Goal: Task Accomplishment & Management: Manage account settings

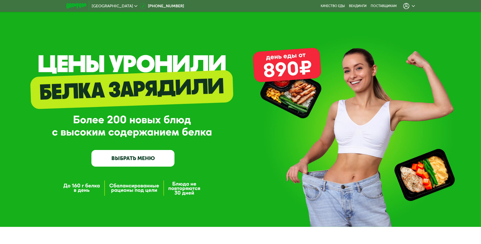
click at [407, 7] on icon at bounding box center [406, 6] width 6 height 6
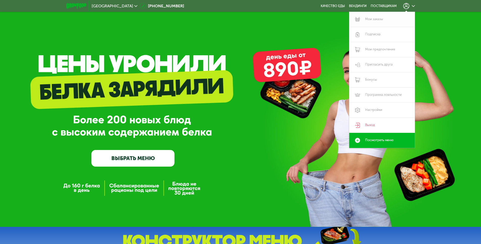
click at [378, 21] on link "Мои заказы" at bounding box center [382, 19] width 66 height 15
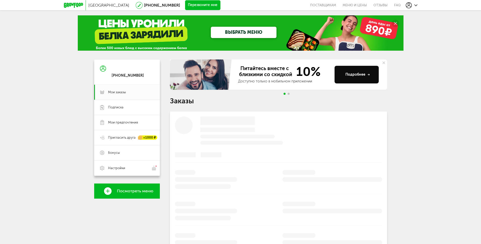
click at [119, 57] on div "[GEOGRAPHIC_DATA] [PHONE_NUMBER] Перезвоните мне поставщикам Меню и цены Отзывы…" at bounding box center [240, 161] width 481 height 322
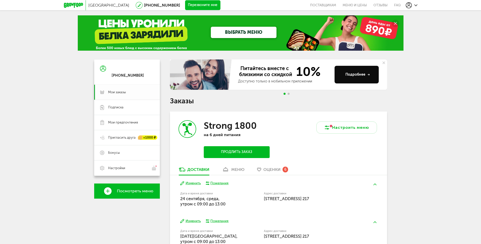
click at [117, 94] on span "Мои заказы" at bounding box center [117, 92] width 18 height 5
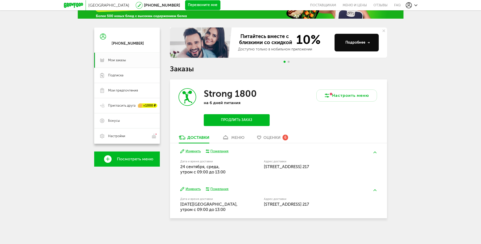
click at [236, 138] on div "меню" at bounding box center [237, 137] width 13 height 5
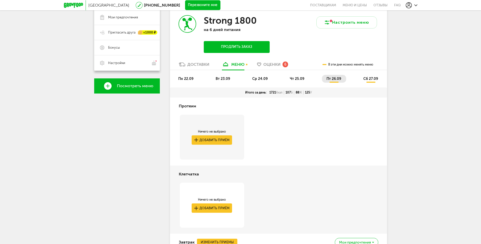
scroll to position [102, 0]
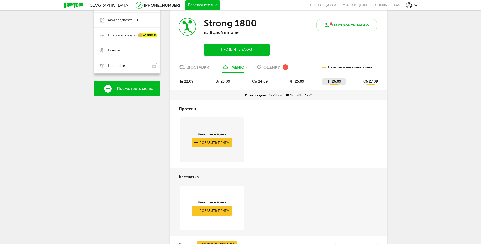
click at [223, 83] on span "вт 23.09" at bounding box center [223, 81] width 14 height 4
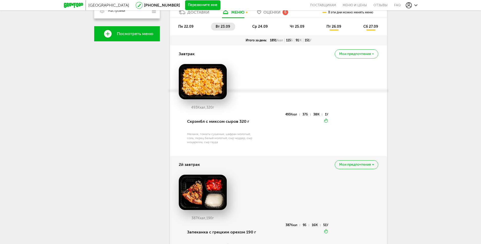
scroll to position [77, 0]
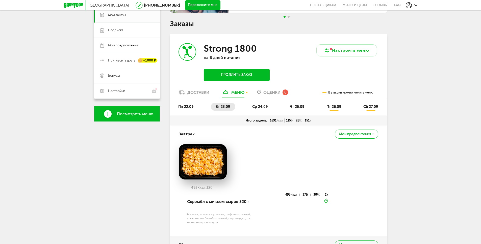
click at [189, 111] on ul "пн 22.09 вт 23.09 ср 24.09 чт 25.09 пт 26.09 сб 27.09" at bounding box center [278, 109] width 209 height 13
click at [189, 109] on li "пн 22.09" at bounding box center [186, 107] width 25 height 8
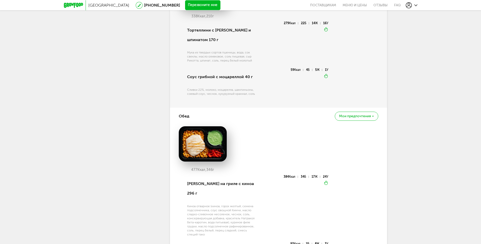
scroll to position [478, 0]
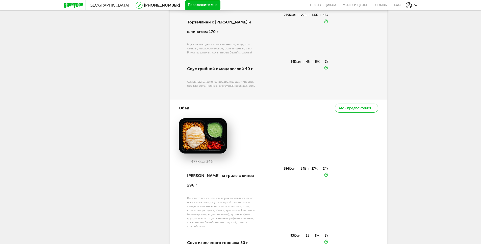
click at [359, 110] on span "Мои предпочтения" at bounding box center [355, 108] width 32 height 4
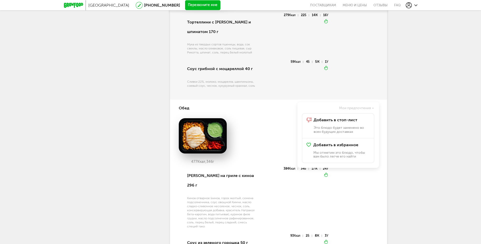
click at [363, 100] on div "338 Ккал, 210 г Тортеллини с рикоттой и шпинатом 170 г Мука из твердых сортов п…" at bounding box center [278, 31] width 199 height 137
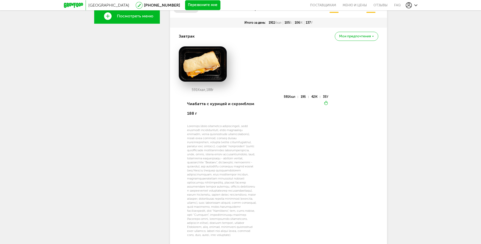
scroll to position [71, 0]
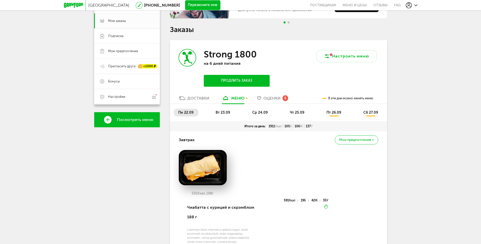
click at [225, 111] on span "вт 23.09" at bounding box center [223, 113] width 14 height 4
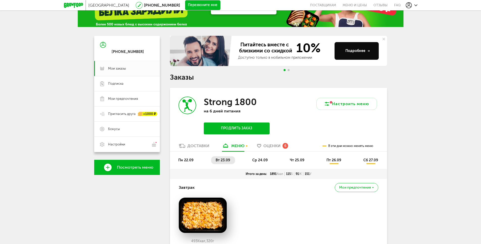
scroll to position [0, 0]
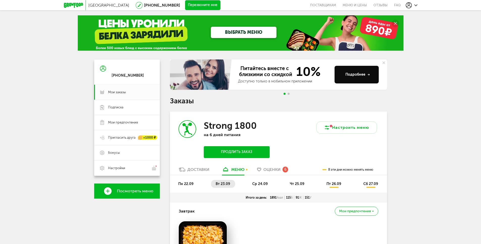
click at [189, 187] on li "пн 22.09" at bounding box center [186, 184] width 25 height 8
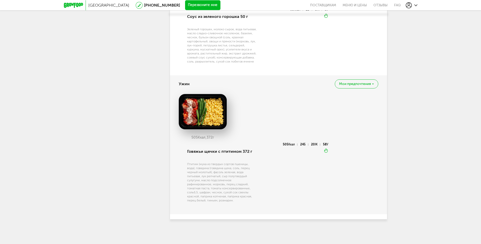
scroll to position [708, 0]
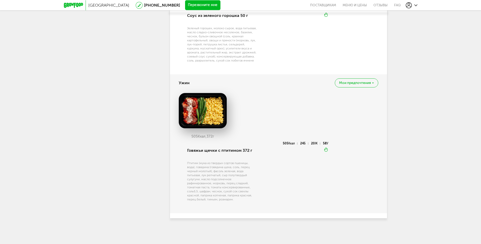
click at [370, 177] on div "505 Ккал, 372 г Говяжьи щечки с птитимом 372 г Птитим (мука из твердых сортов п…" at bounding box center [278, 150] width 199 height 114
click at [320, 177] on div "505 Ккал 24 Б 20 Ж 58 У Вкуснее разогреть" at bounding box center [292, 174] width 71 height 65
click at [310, 179] on div "505 Ккал 24 Б 20 Ж 58 У Вкуснее разогреть" at bounding box center [292, 174] width 71 height 65
